Goal: Find specific page/section: Find specific page/section

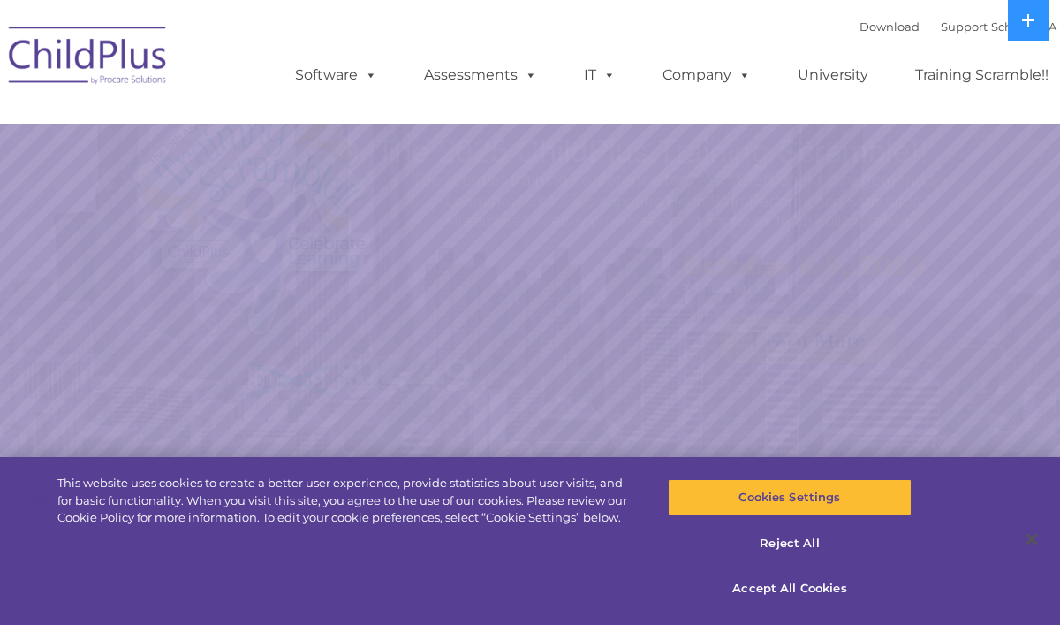
select select "MEDIUM"
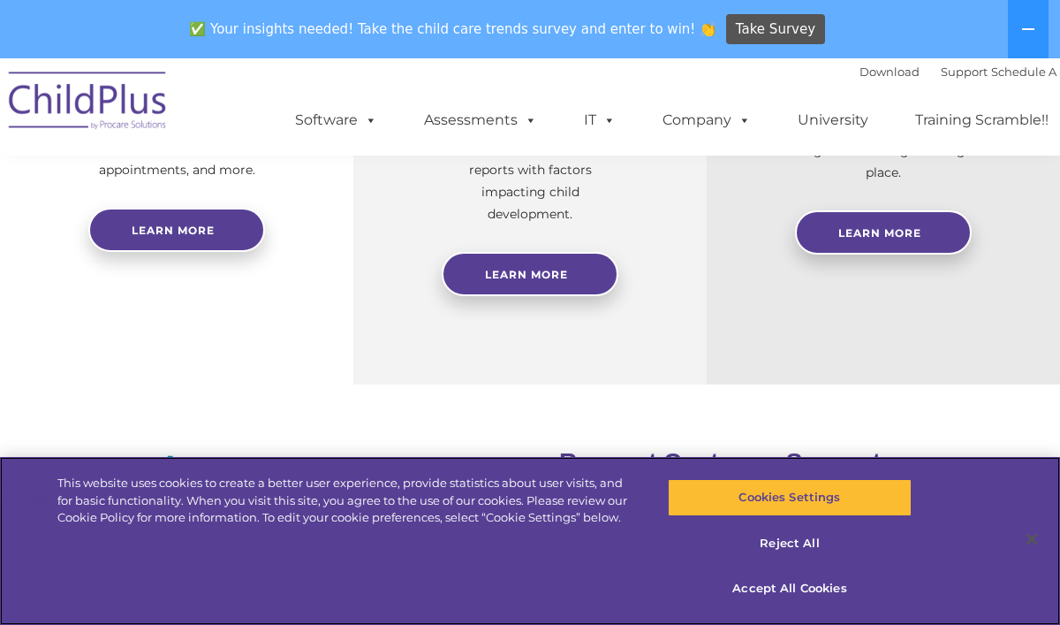
scroll to position [936, 0]
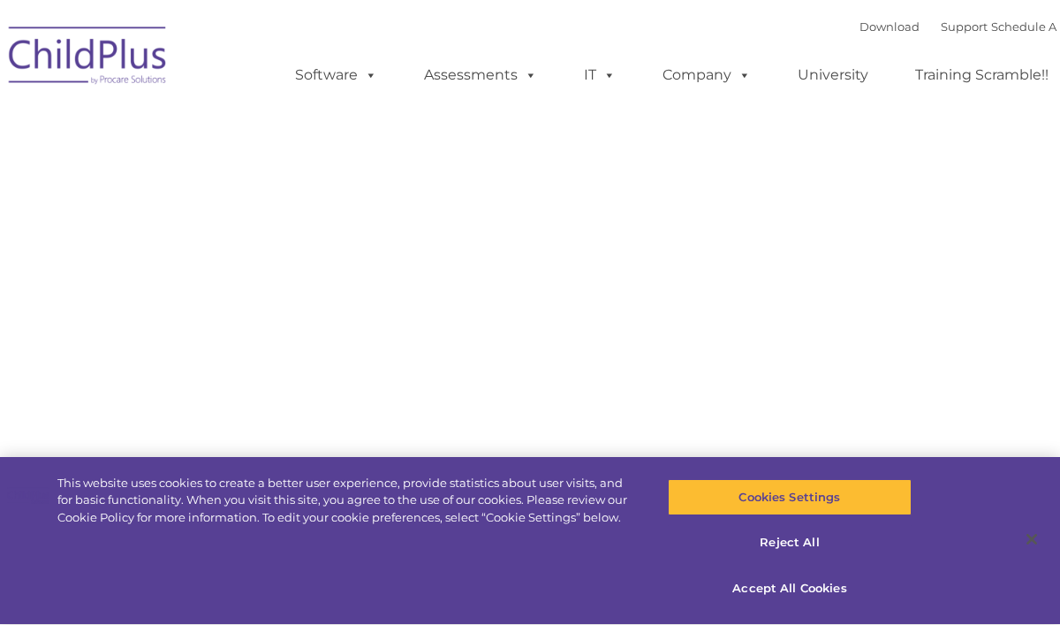
type input ""
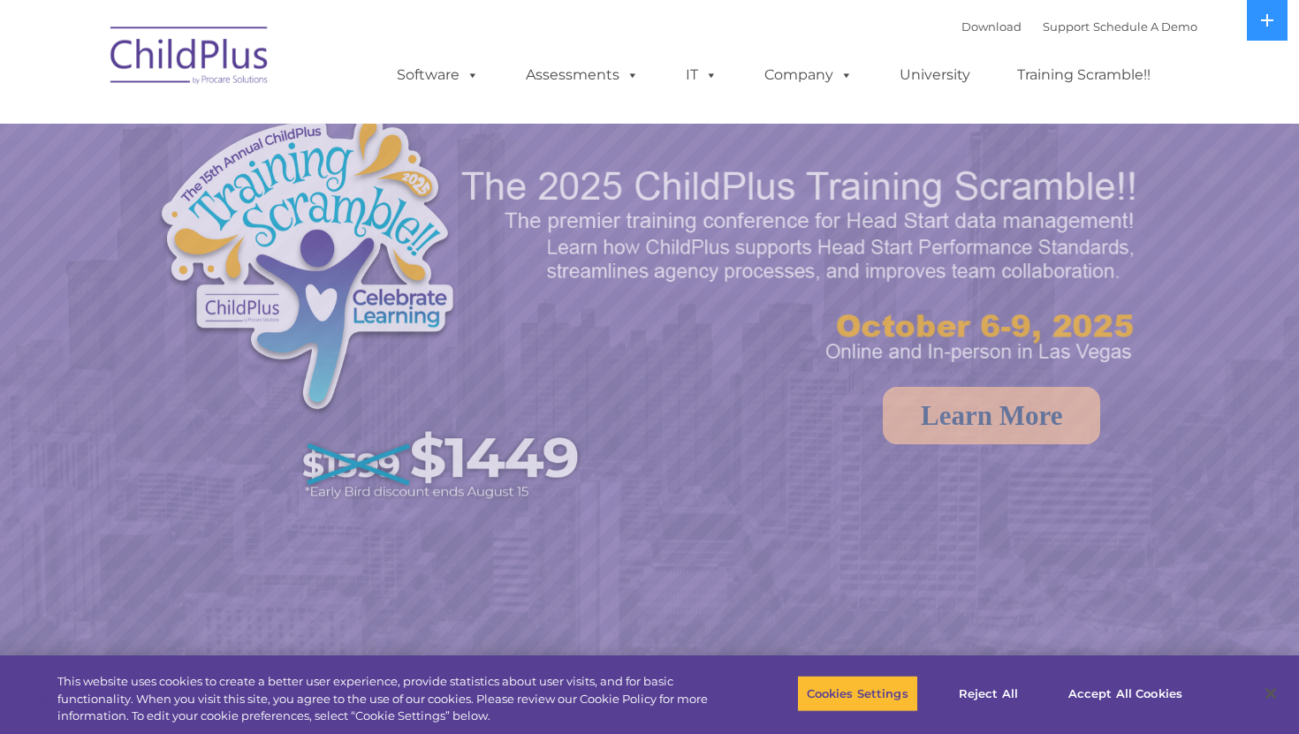
select select "MEDIUM"
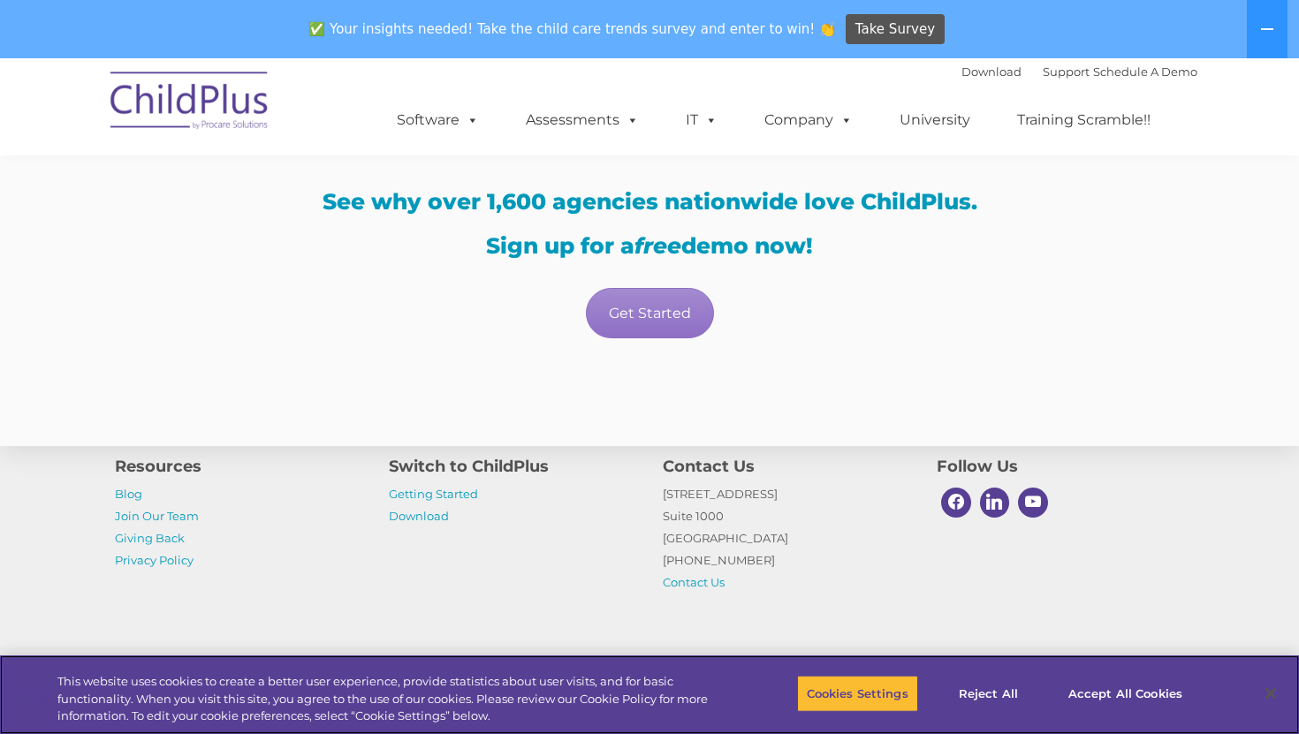
scroll to position [3175, 0]
